Goal: Information Seeking & Learning: Learn about a topic

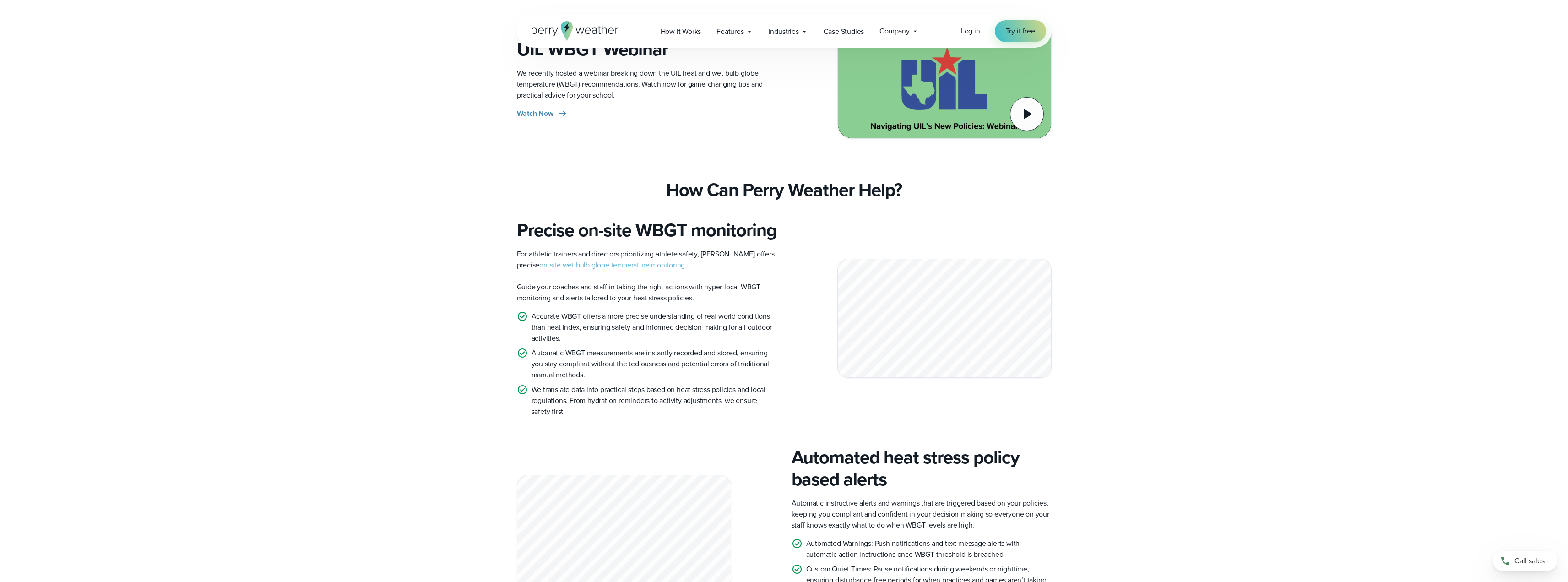
scroll to position [782, 0]
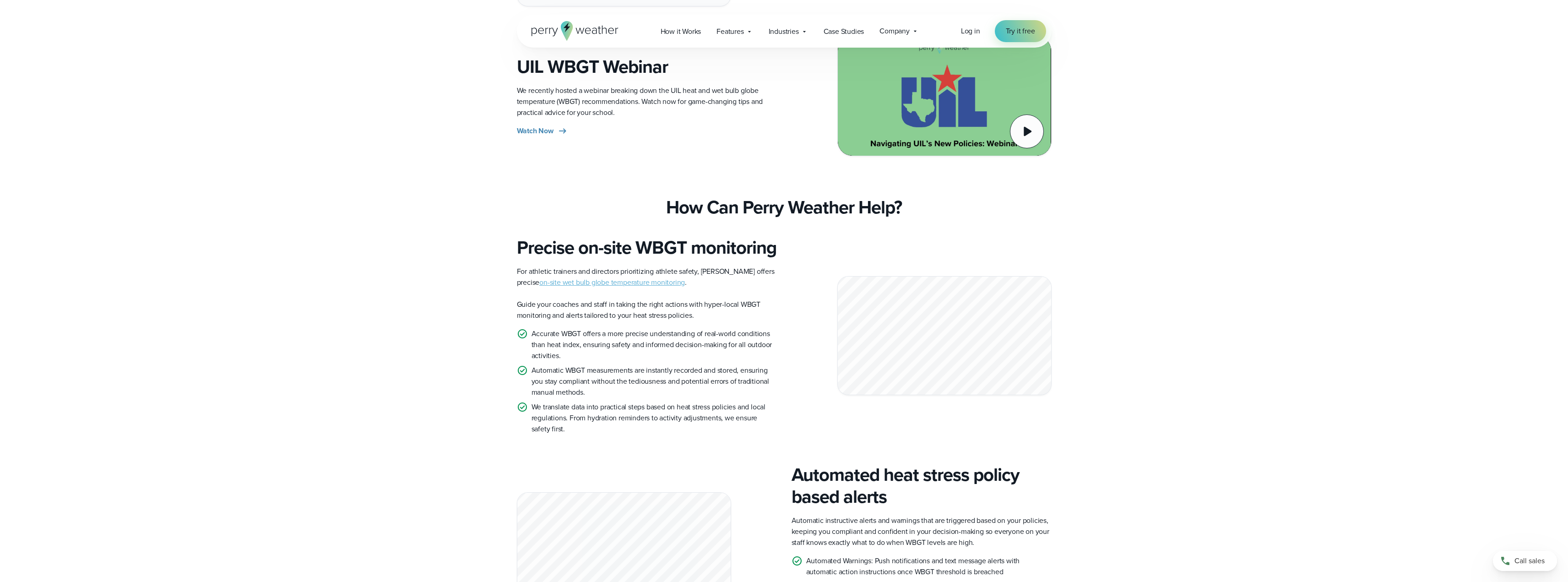
click at [565, 287] on link "on-site wet bulb globe temperature monitoring" at bounding box center [612, 282] width 145 height 10
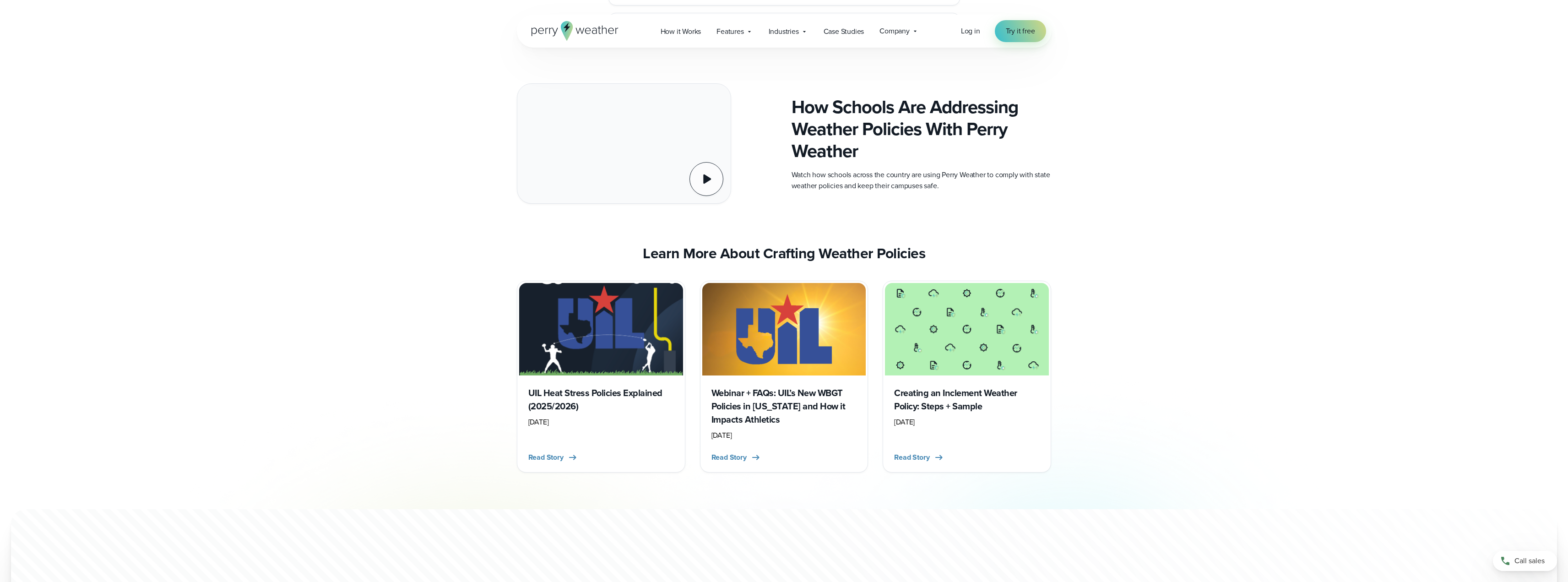
scroll to position [3877, 0]
